Goal: Task Accomplishment & Management: Manage account settings

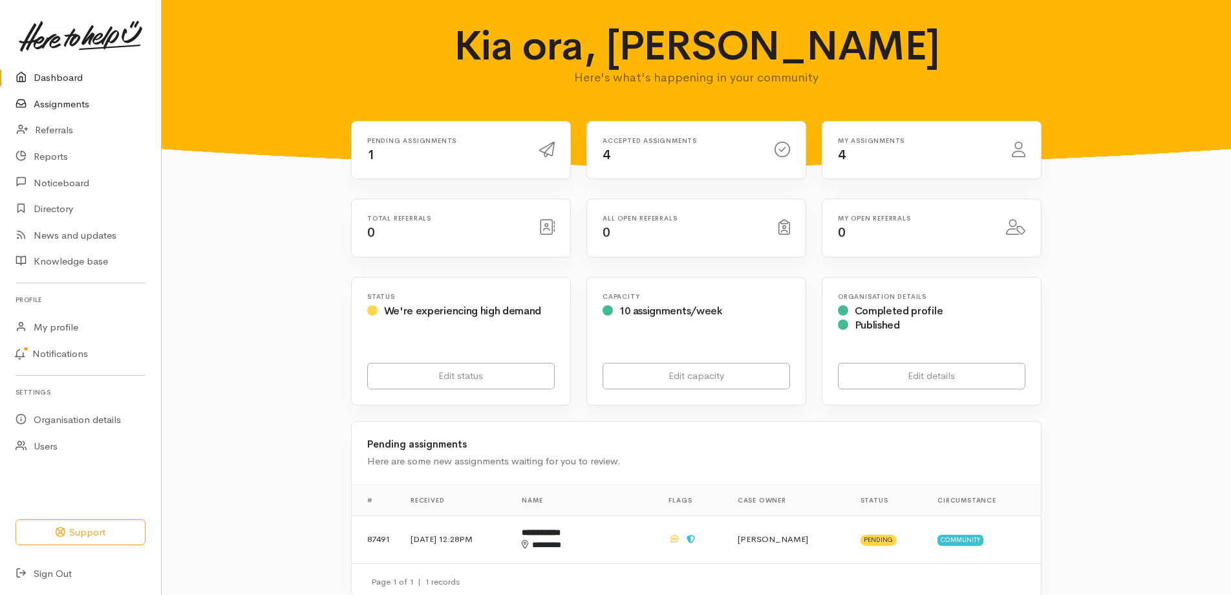
click at [64, 112] on link "Assignments" at bounding box center [80, 104] width 161 height 27
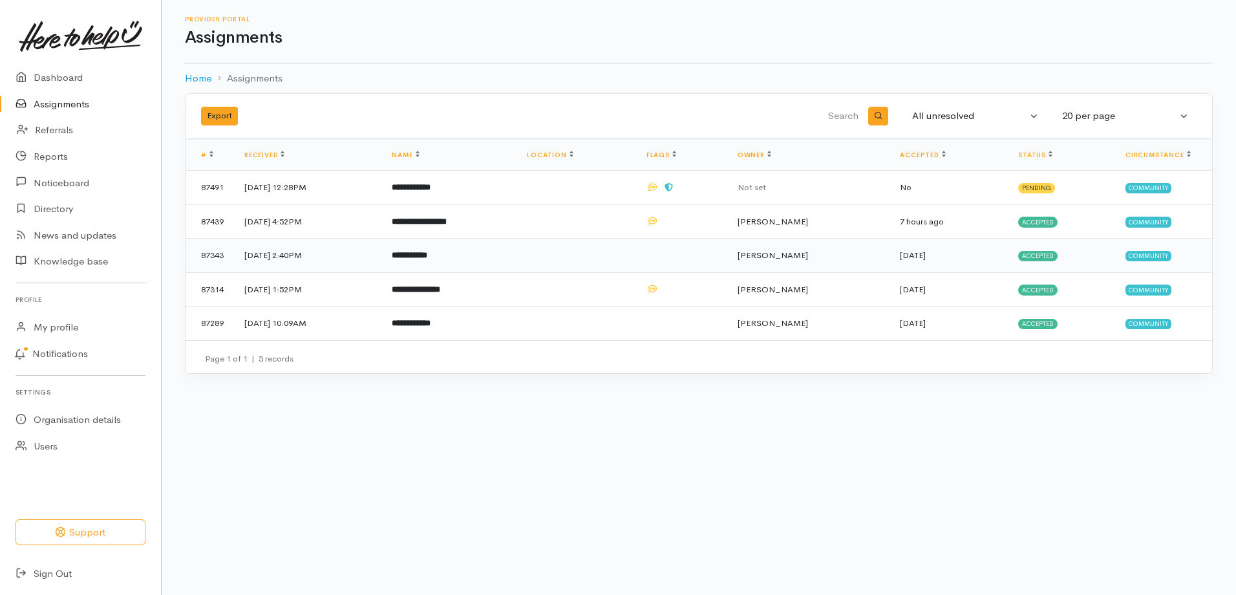
click at [286, 273] on td "6 Aug 2025, 2:40PM" at bounding box center [307, 256] width 147 height 34
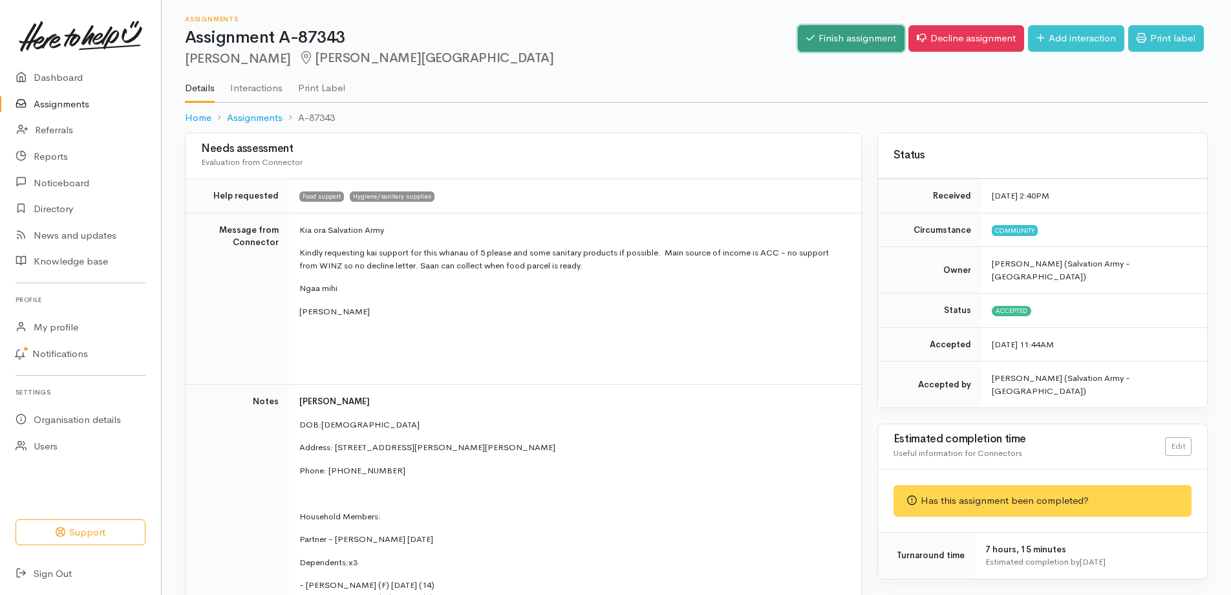
click at [798, 36] on link "Finish assignment" at bounding box center [851, 38] width 107 height 27
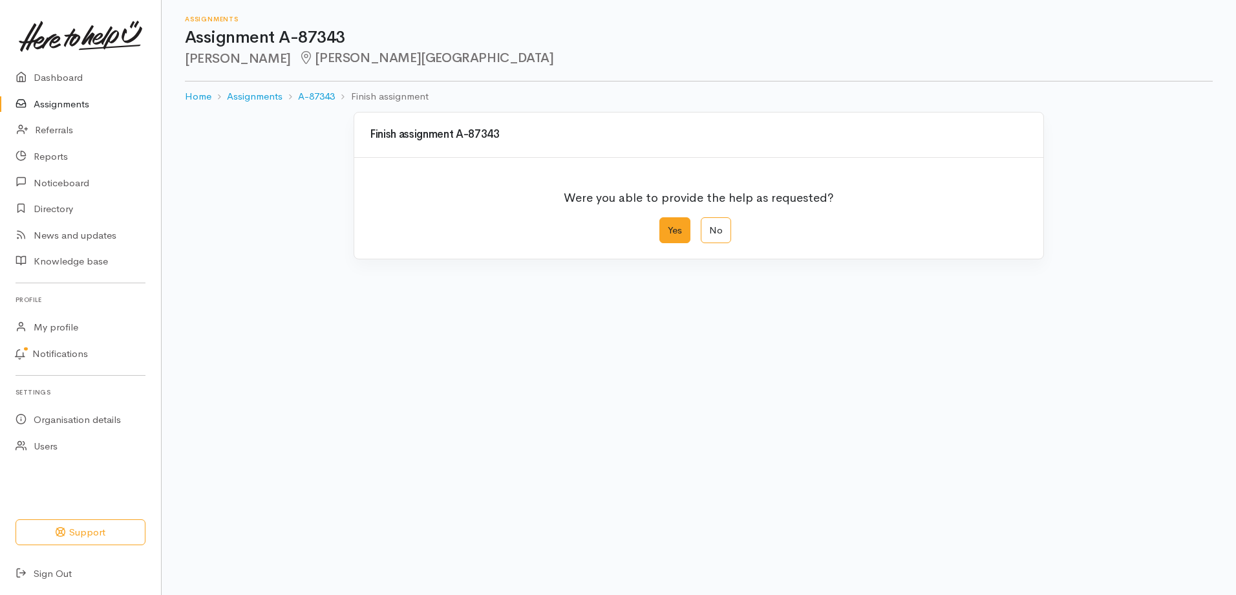
click at [665, 244] on label "Yes" at bounding box center [674, 230] width 31 height 27
click at [665, 226] on input "Yes" at bounding box center [663, 221] width 8 height 8
radio input "true"
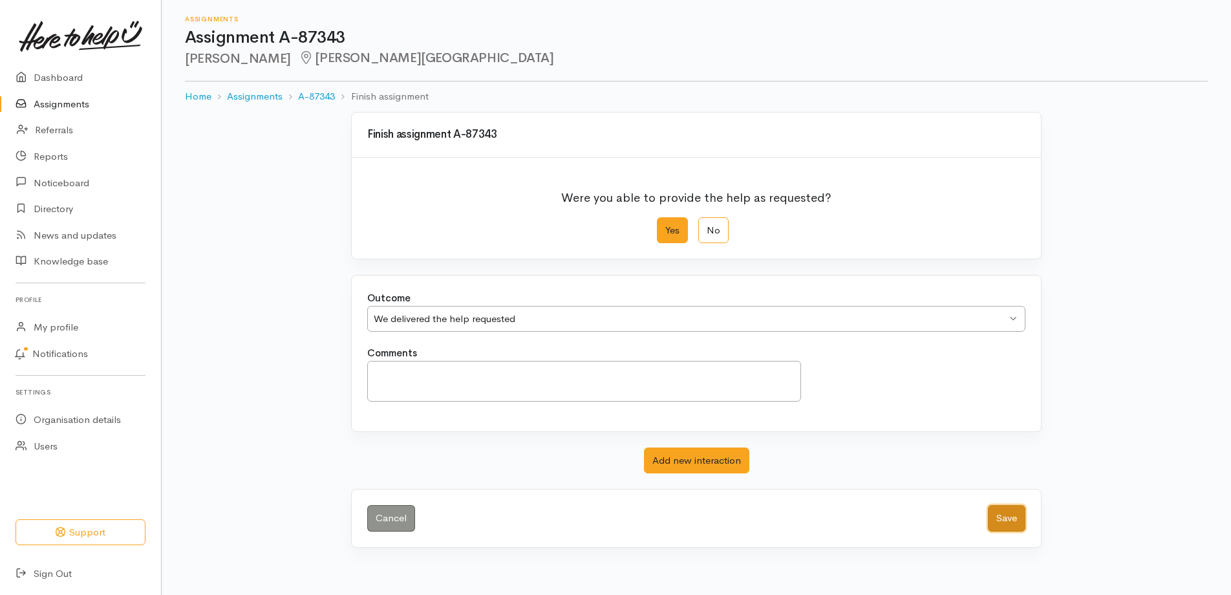
click at [992, 531] on button "Save" at bounding box center [1006, 518] width 37 height 27
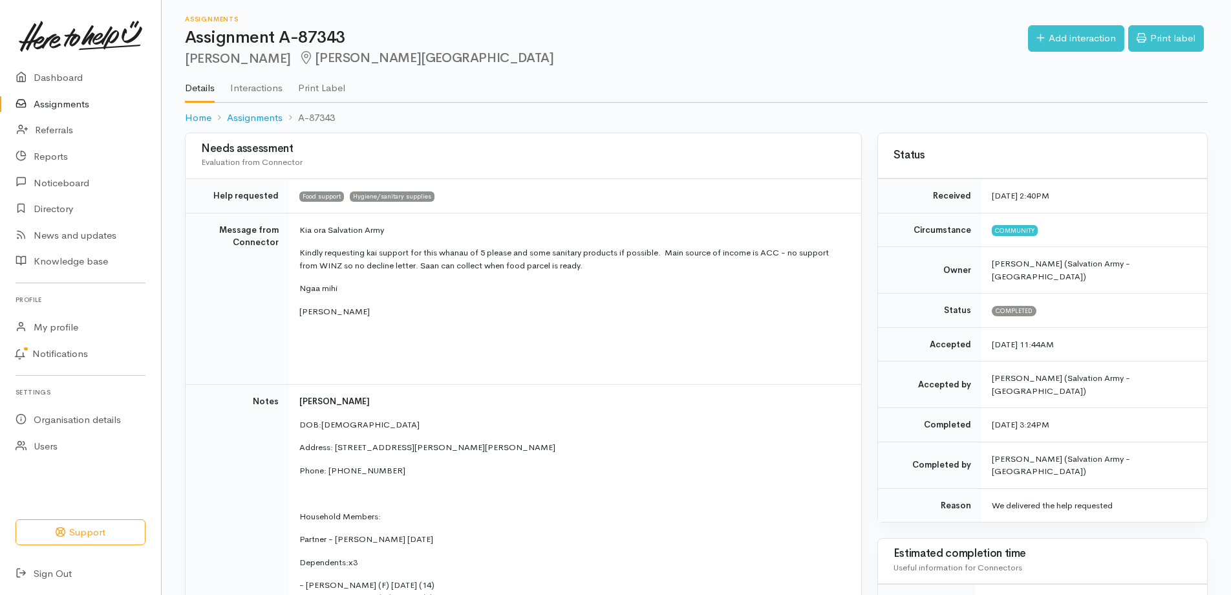
click at [75, 112] on link "Assignments" at bounding box center [80, 104] width 161 height 27
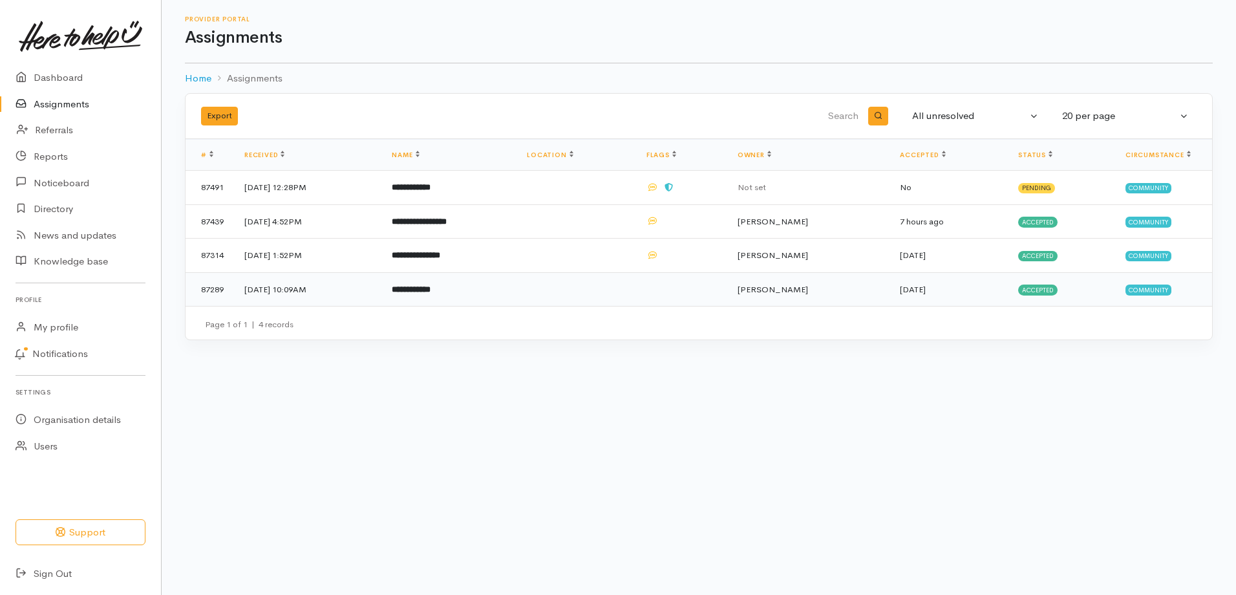
click at [431, 294] on b "**********" at bounding box center [411, 289] width 39 height 8
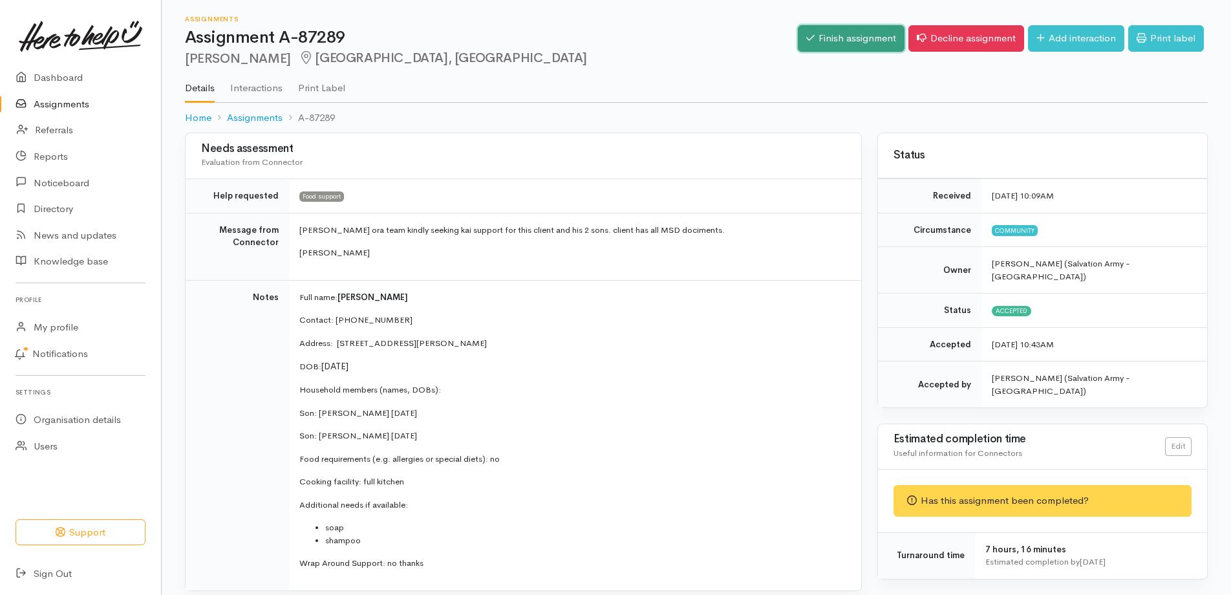
click at [817, 45] on link "Finish assignment" at bounding box center [851, 38] width 107 height 27
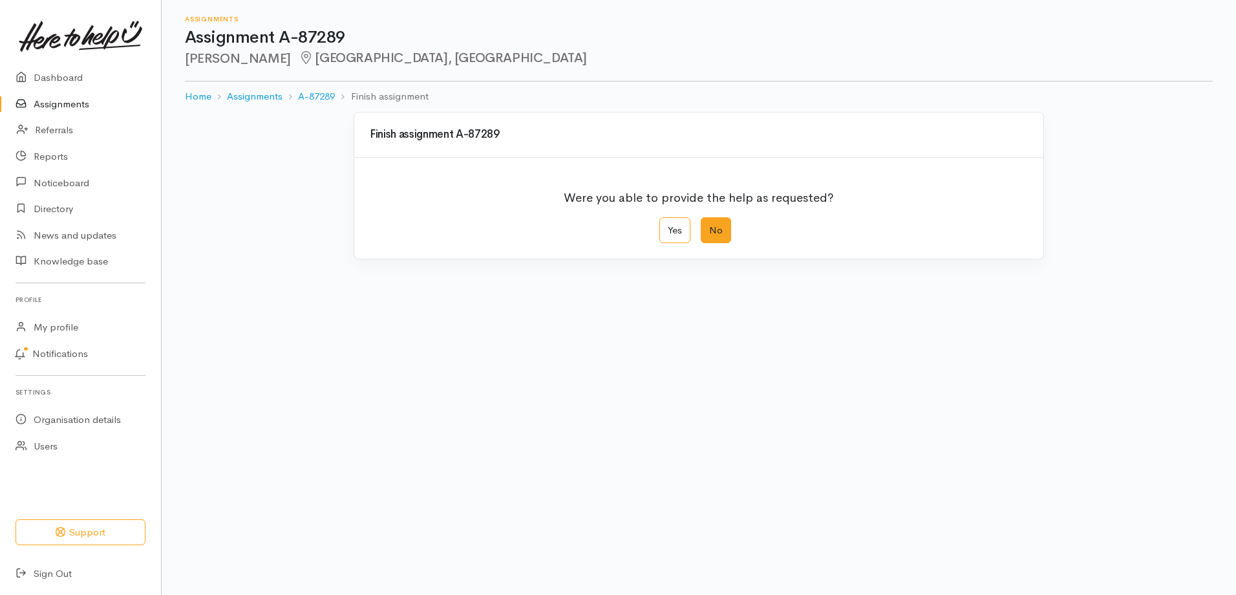
click at [723, 244] on label "No" at bounding box center [716, 230] width 30 height 27
click at [709, 226] on input "No" at bounding box center [705, 221] width 8 height 8
radio input "true"
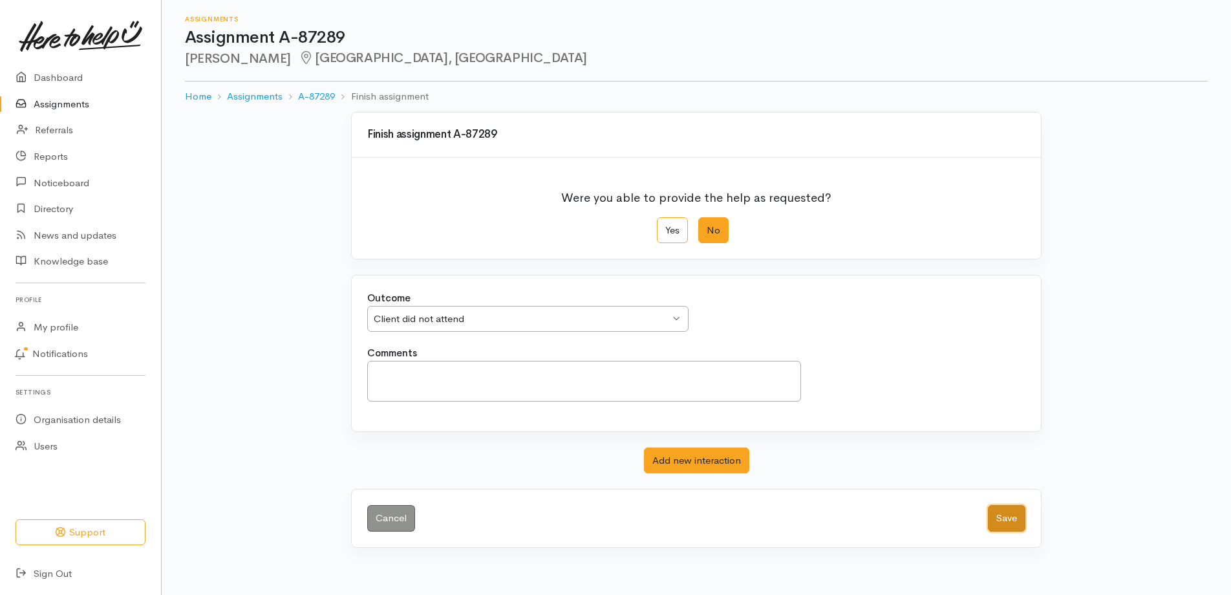
click at [990, 531] on button "Save" at bounding box center [1006, 518] width 37 height 27
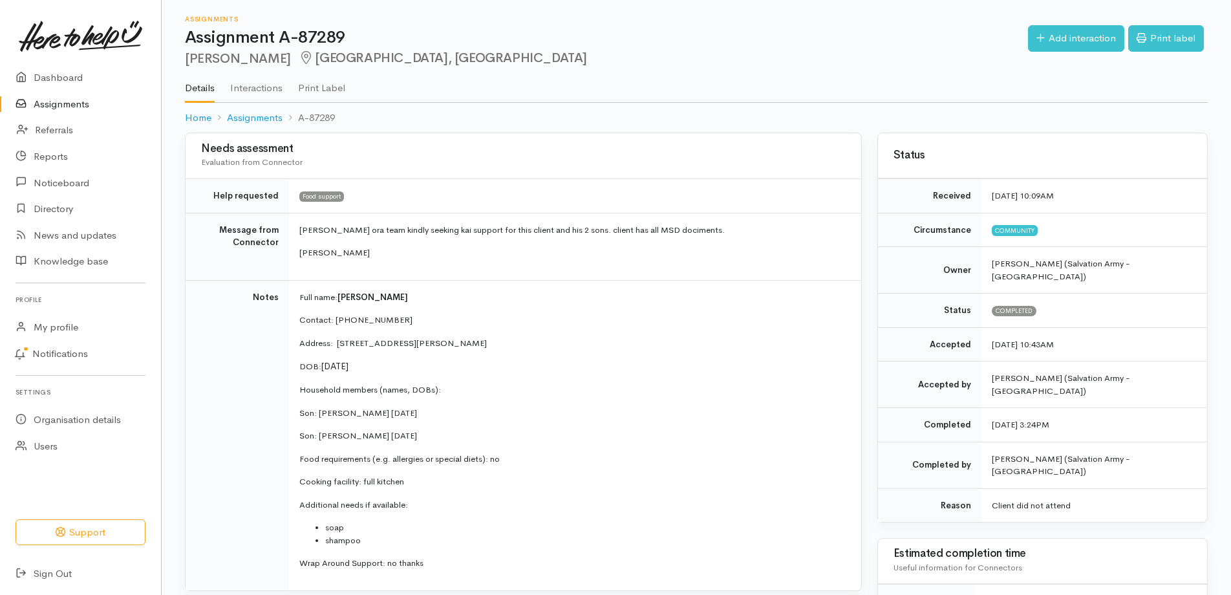
click at [55, 110] on link "Assignments" at bounding box center [80, 104] width 161 height 27
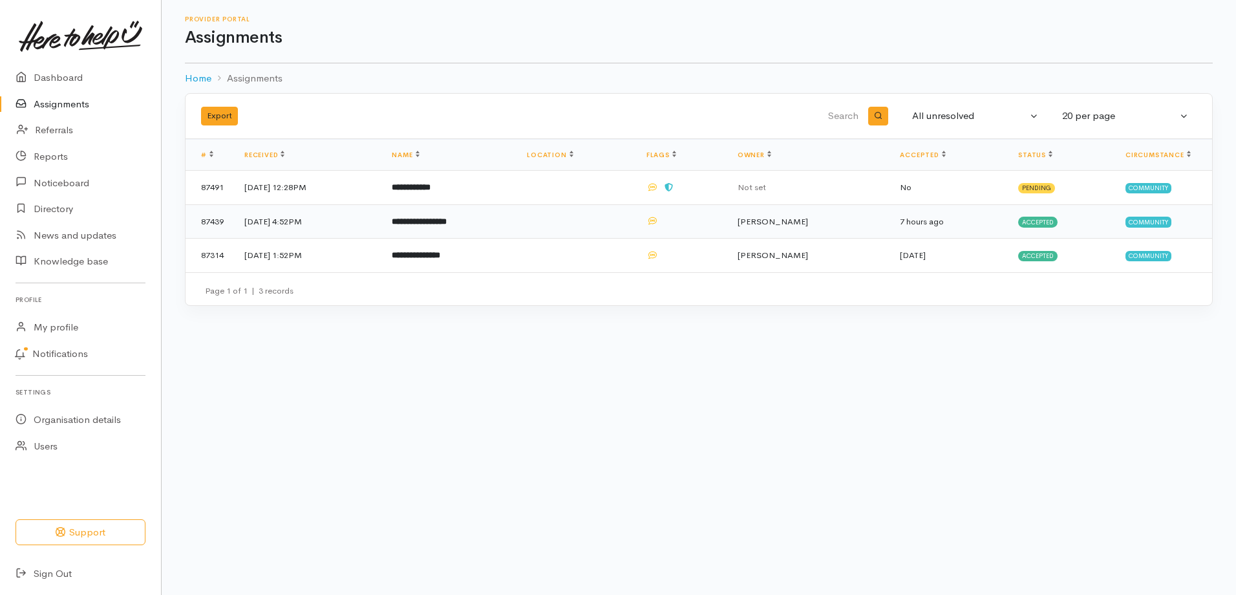
click at [447, 226] on b "**********" at bounding box center [419, 221] width 55 height 8
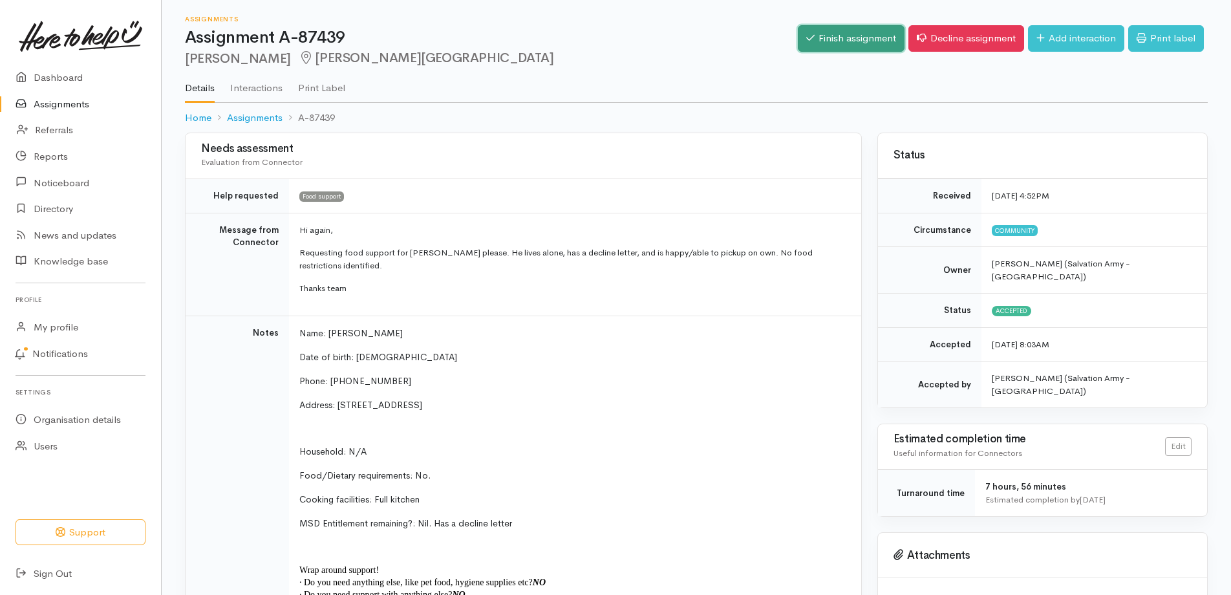
click at [798, 45] on link "Finish assignment" at bounding box center [851, 38] width 107 height 27
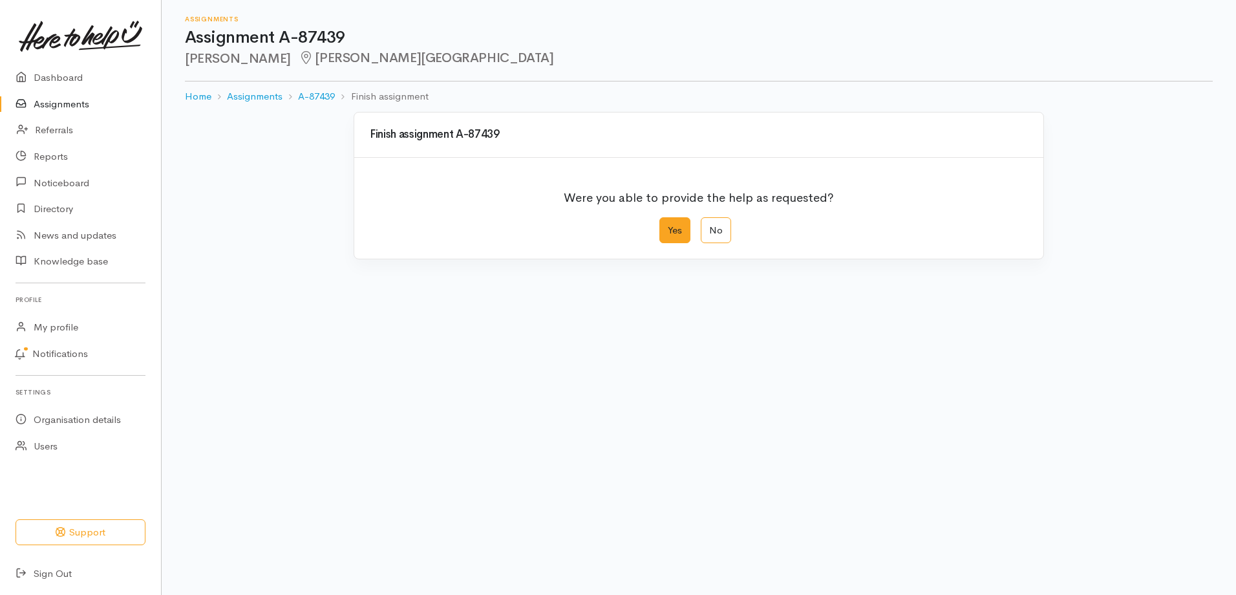
click at [680, 244] on label "Yes" at bounding box center [674, 230] width 31 height 27
click at [668, 226] on input "Yes" at bounding box center [663, 221] width 8 height 8
radio input "true"
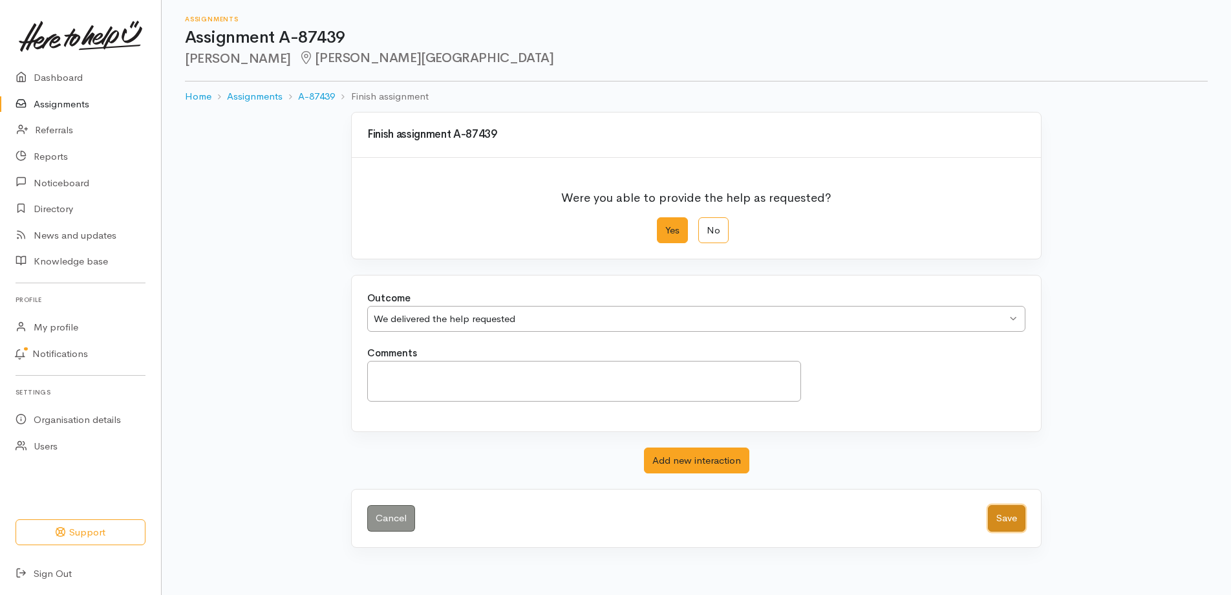
click at [1002, 531] on button "Save" at bounding box center [1006, 518] width 37 height 27
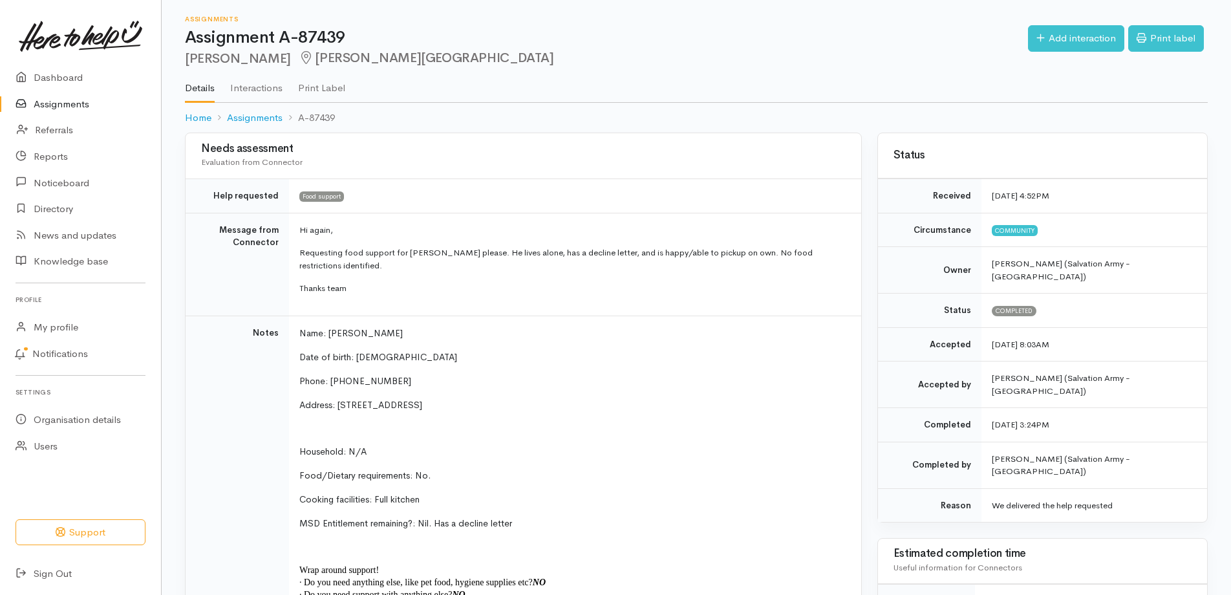
click at [54, 107] on link "Assignments" at bounding box center [80, 104] width 161 height 27
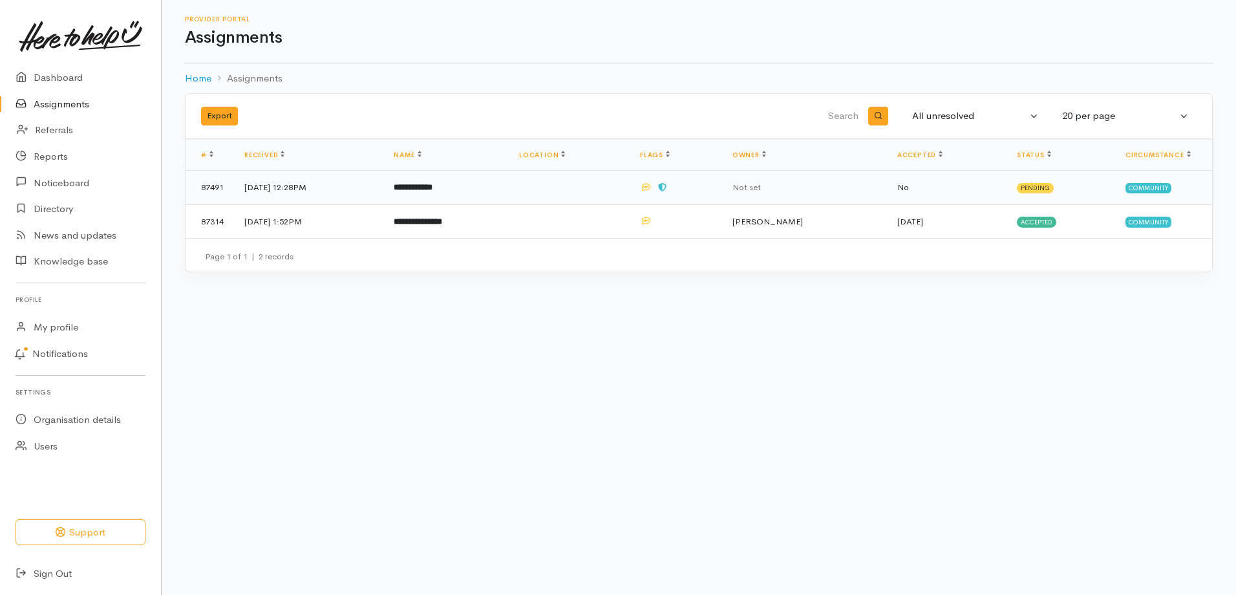
click at [433, 191] on b "**********" at bounding box center [413, 187] width 39 height 8
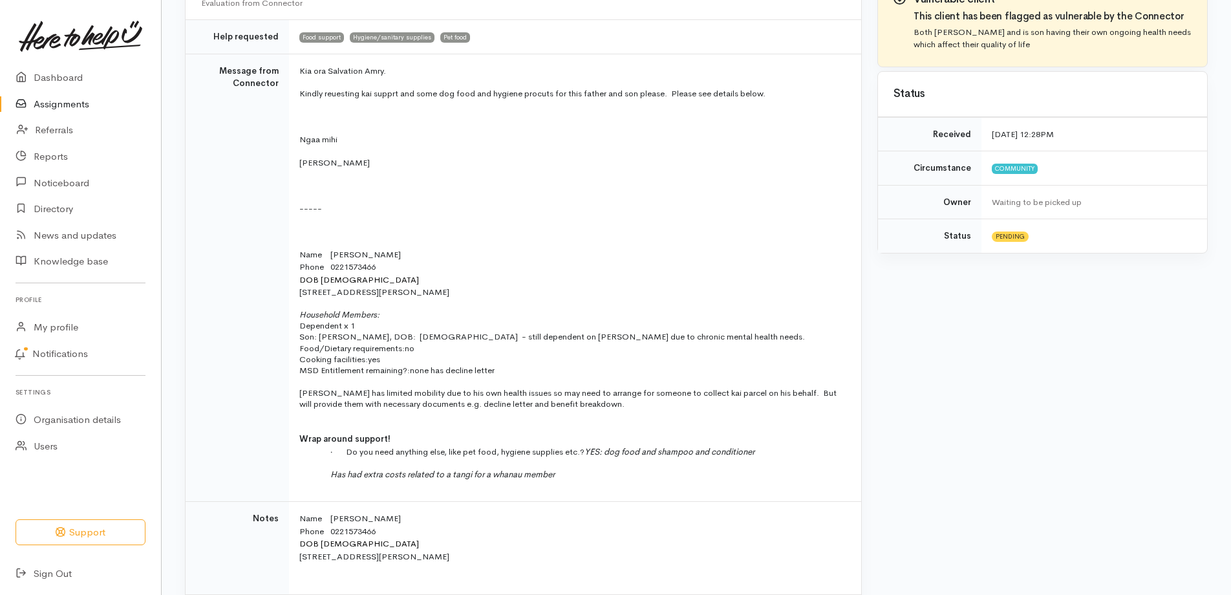
scroll to position [323, 0]
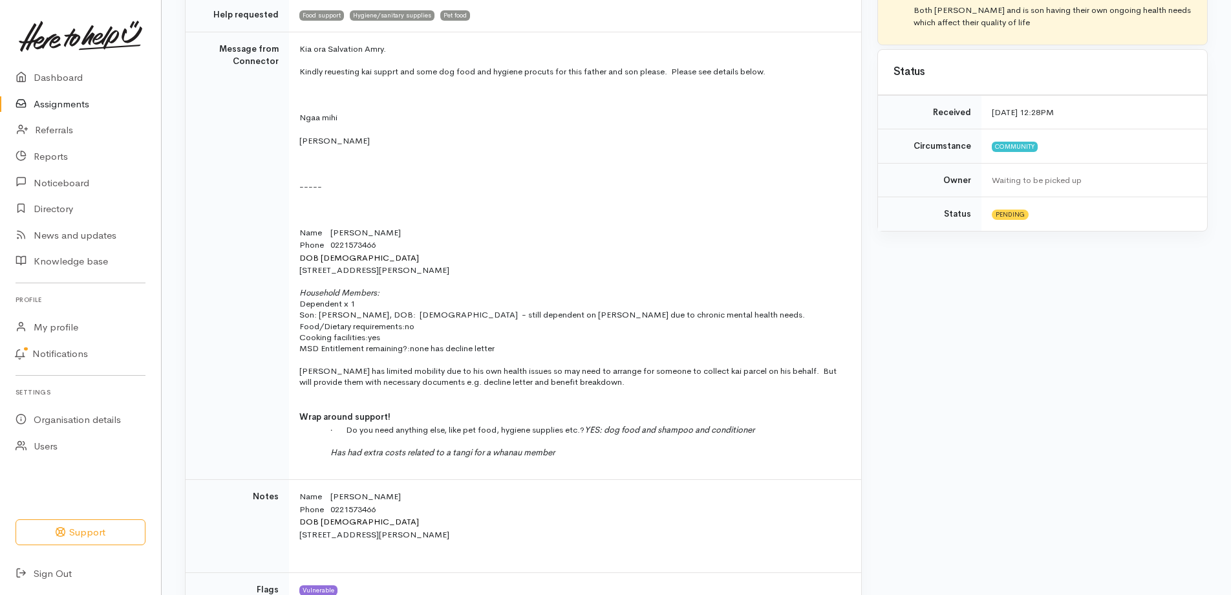
click at [16, 8] on link at bounding box center [81, 36] width 130 height 57
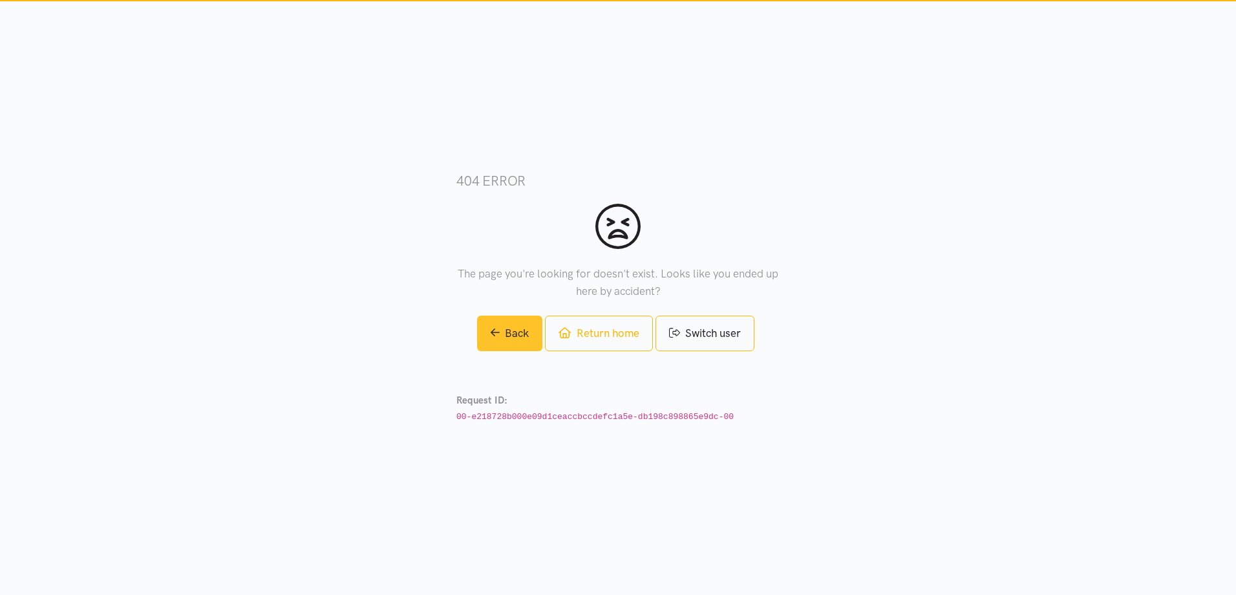
click at [543, 316] on link "Back" at bounding box center [510, 334] width 66 height 36
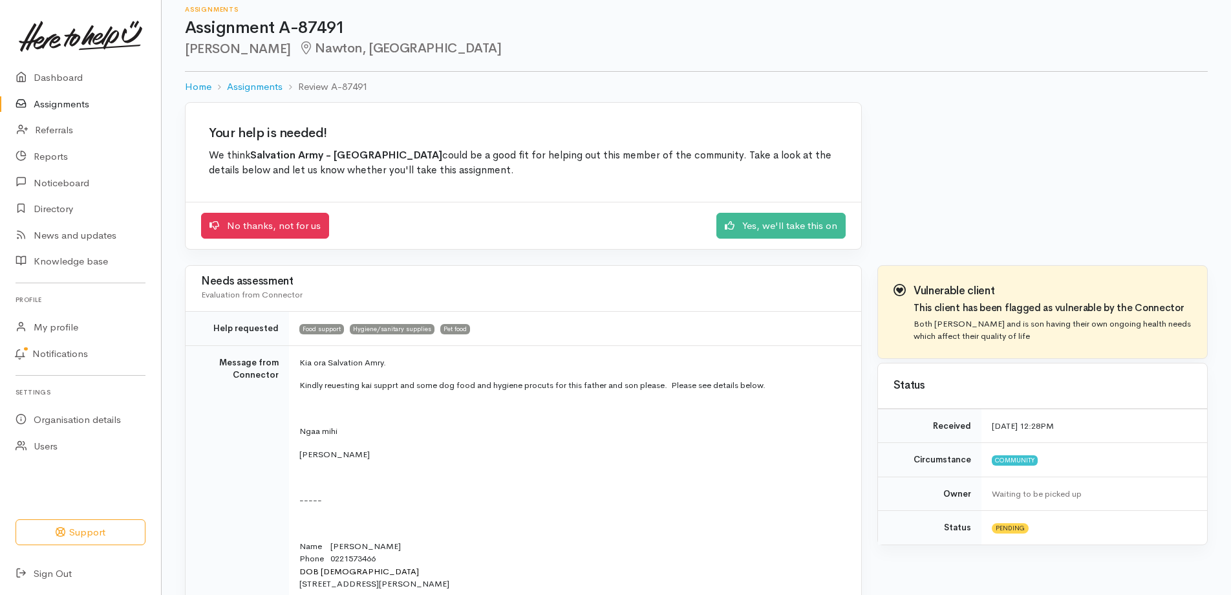
scroll to position [1, 0]
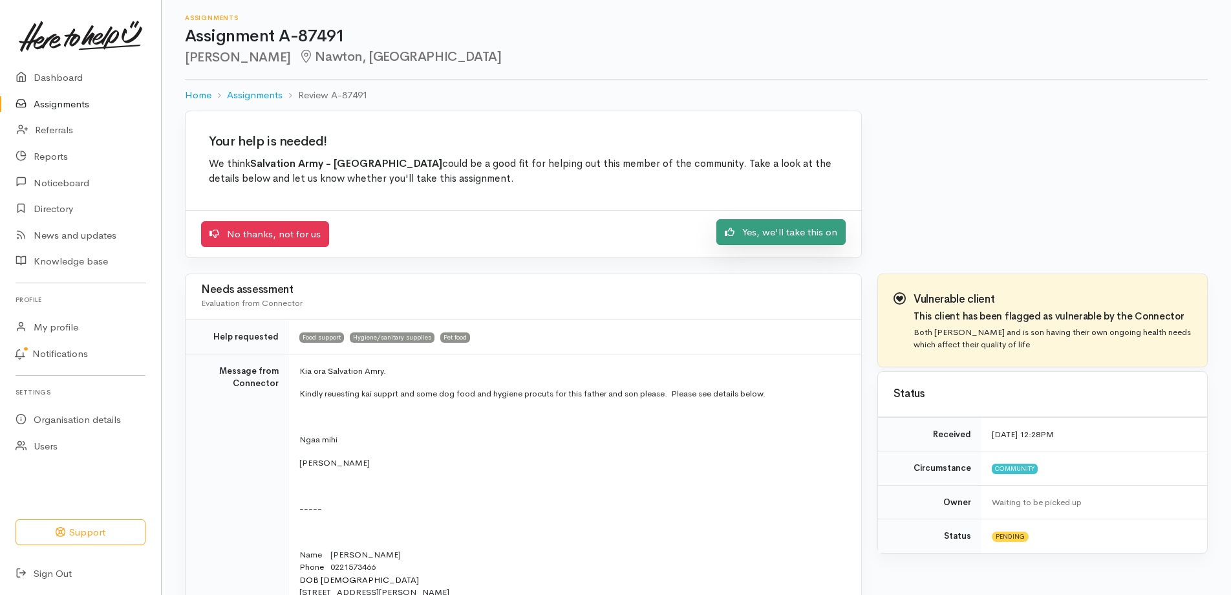
click at [787, 246] on link "Yes, we'll take this on" at bounding box center [780, 232] width 129 height 27
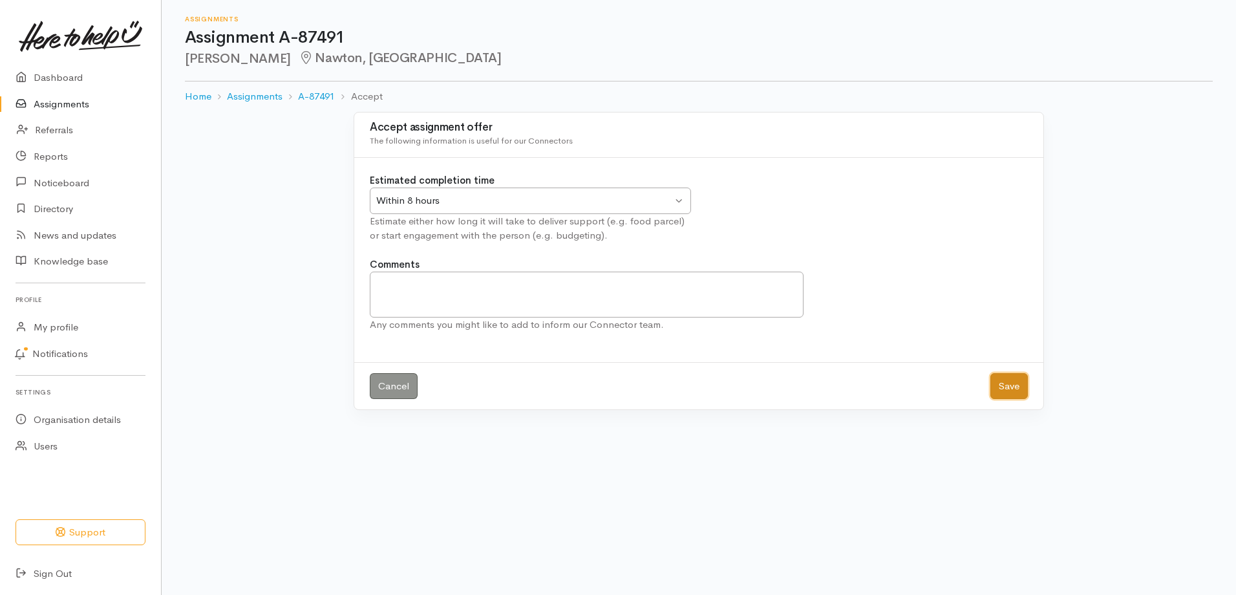
click at [1005, 400] on button "Save" at bounding box center [1008, 386] width 37 height 27
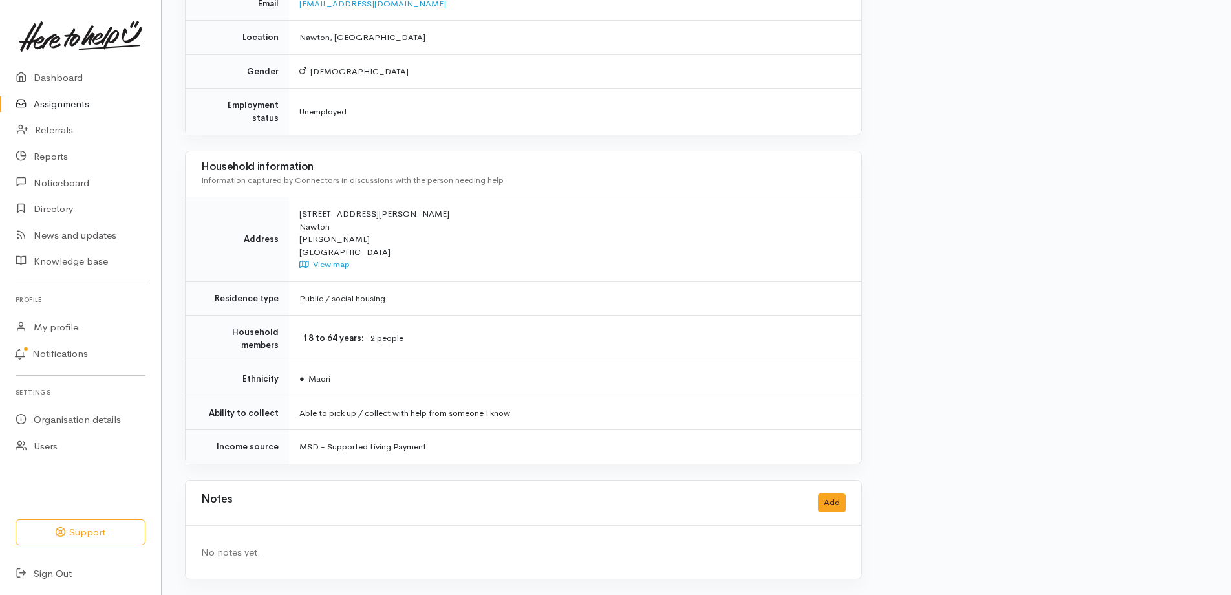
scroll to position [1113, 0]
click at [833, 493] on button "Add" at bounding box center [832, 502] width 28 height 19
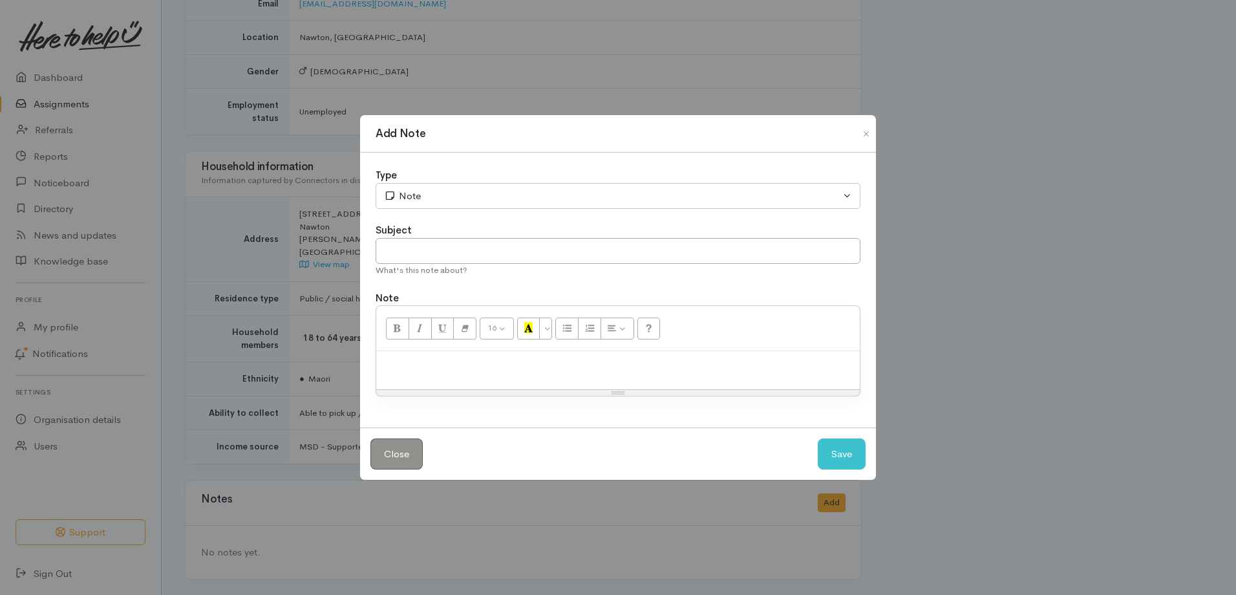
click at [449, 372] on p at bounding box center [618, 365] width 471 height 15
click at [831, 470] on button "Save" at bounding box center [842, 454] width 48 height 32
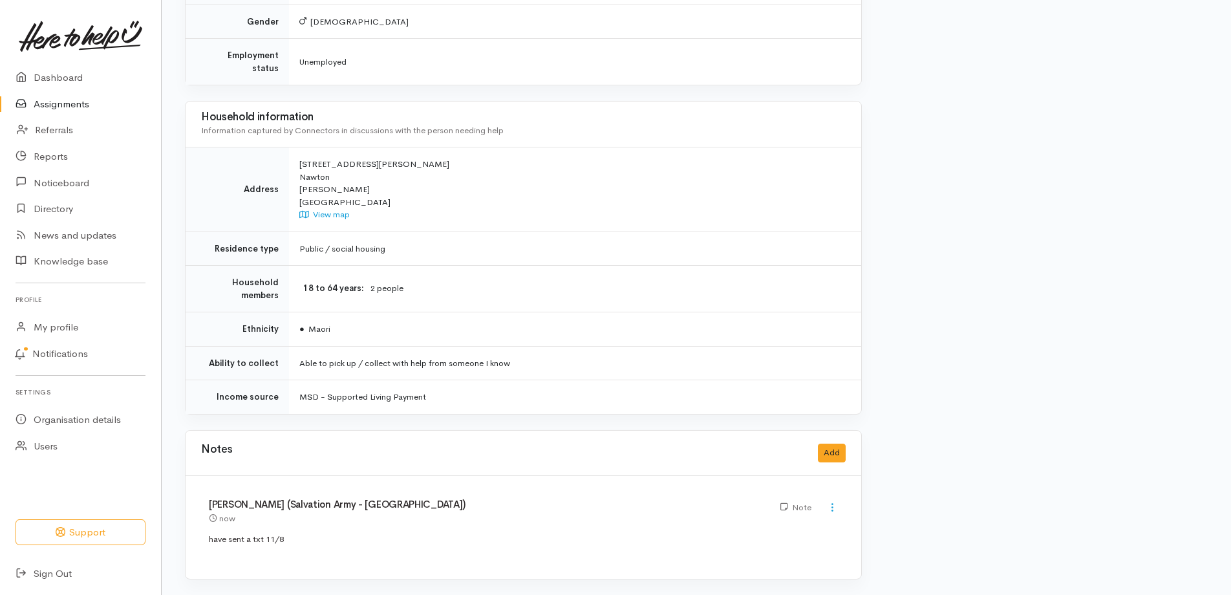
click at [55, 111] on link "Assignments" at bounding box center [80, 104] width 161 height 27
